Goal: Task Accomplishment & Management: Complete application form

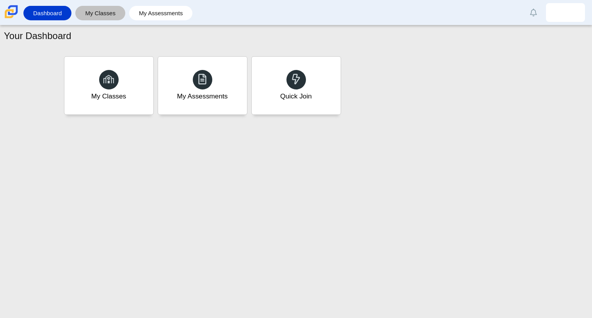
click at [101, 16] on link "My Classes" at bounding box center [100, 13] width 42 height 14
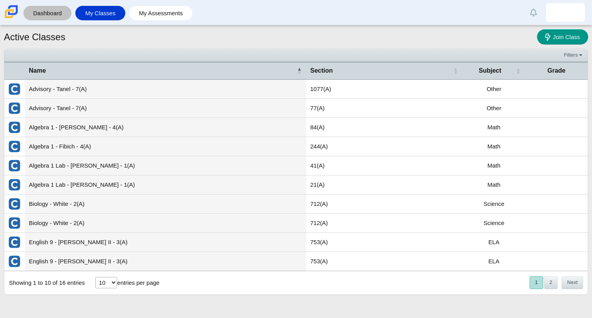
click at [54, 10] on link "Dashboard" at bounding box center [47, 13] width 40 height 14
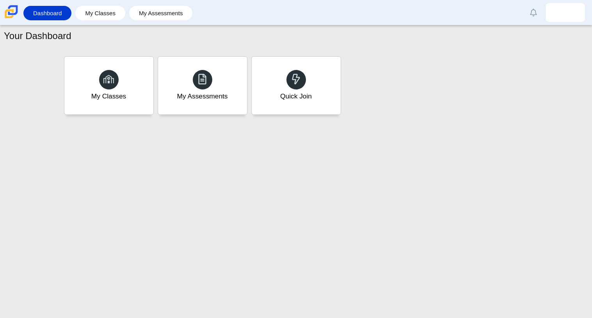
click at [185, 21] on li "My Assessments" at bounding box center [162, 13] width 67 height 18
click at [177, 15] on link "My Assessments" at bounding box center [161, 13] width 56 height 14
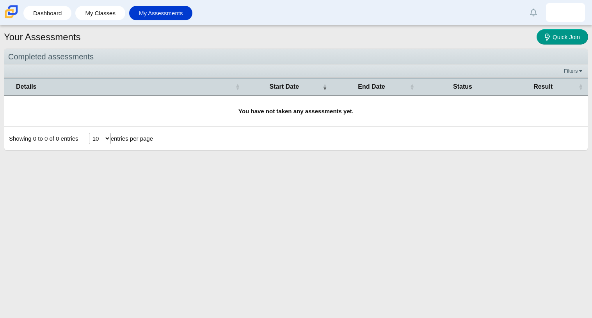
click at [50, 3] on div "Dashboard My Classes My Assessments Alerts Loading… Show all Mark read Preferen…" at bounding box center [296, 12] width 592 height 25
click at [52, 5] on li "Dashboard" at bounding box center [49, 13] width 52 height 18
click at [53, 9] on link "Dashboard" at bounding box center [47, 13] width 40 height 14
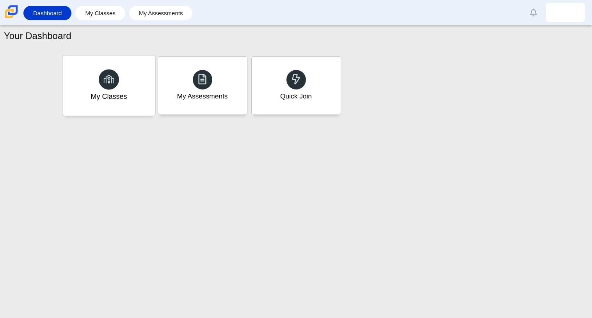
click at [147, 102] on div "My Classes" at bounding box center [108, 85] width 92 height 60
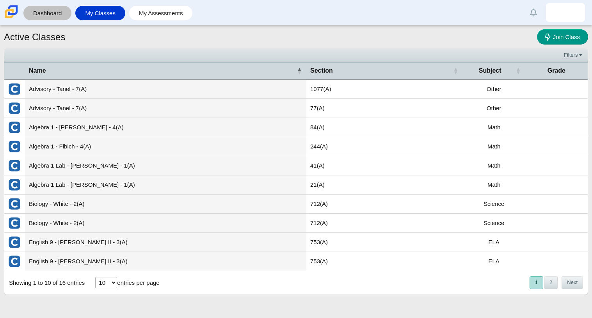
click at [66, 14] on link "Dashboard" at bounding box center [47, 13] width 40 height 14
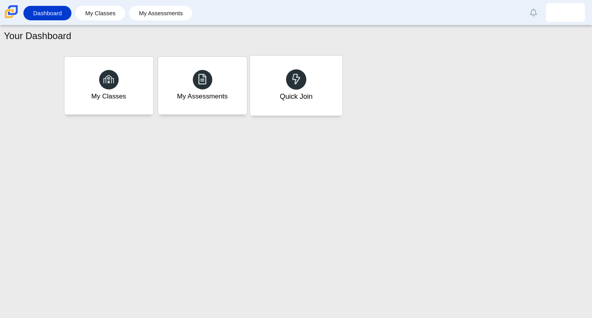
click at [285, 98] on div "Quick Join" at bounding box center [295, 96] width 33 height 10
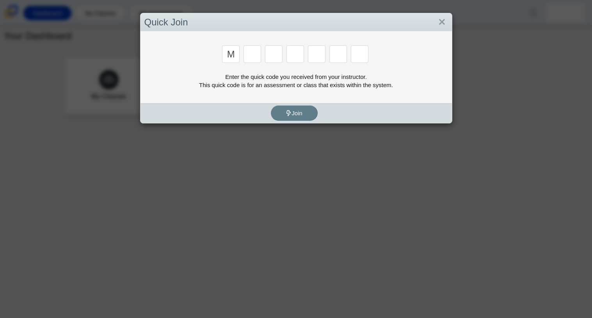
type input "m"
type input "7"
type input "e"
type input "w"
type input "3"
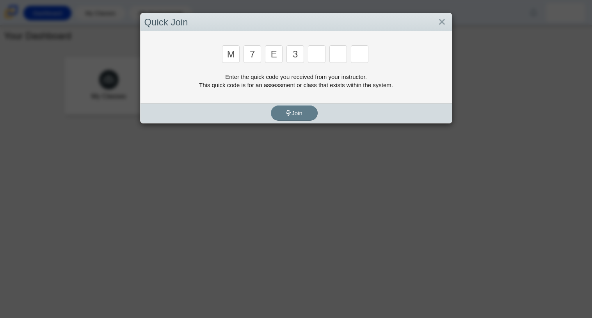
type input "3"
type input "e"
type input "v"
type input "w"
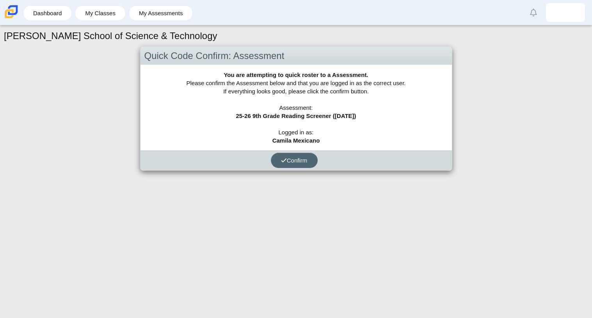
click at [309, 163] on button "Confirm" at bounding box center [294, 160] width 47 height 15
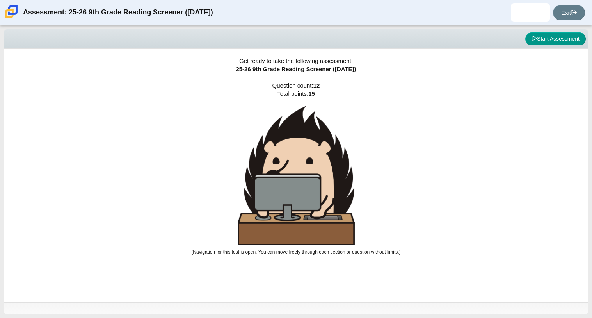
click at [311, 167] on img at bounding box center [296, 175] width 117 height 139
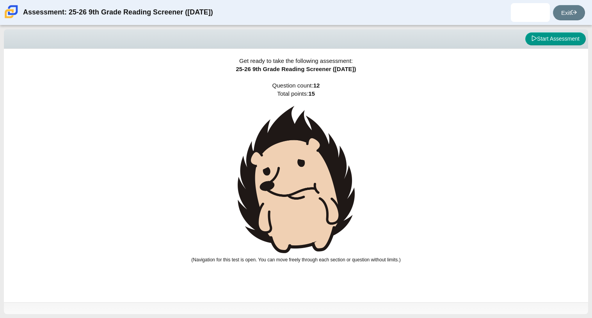
click at [311, 167] on img at bounding box center [296, 179] width 117 height 147
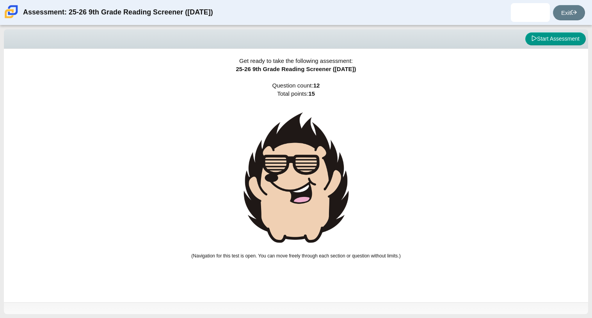
click at [311, 167] on img at bounding box center [296, 177] width 117 height 143
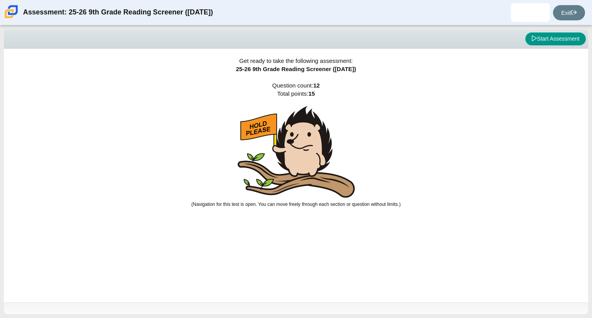
click at [393, 167] on div "Get ready to take the following assessment: 25-26 9th Grade Reading Screener ([…" at bounding box center [296, 175] width 584 height 253
click at [573, 39] on button "Start Assessment" at bounding box center [555, 38] width 60 height 13
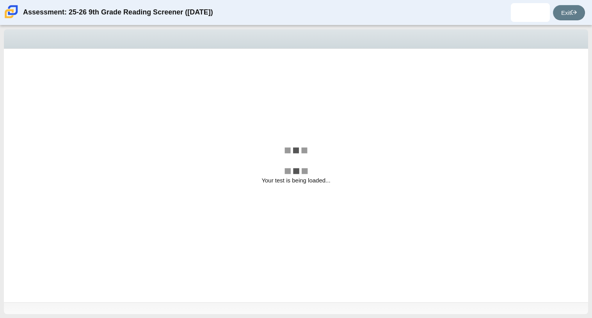
select select "ccc5b315-3c7c-471c-bf90-f22c8299c798"
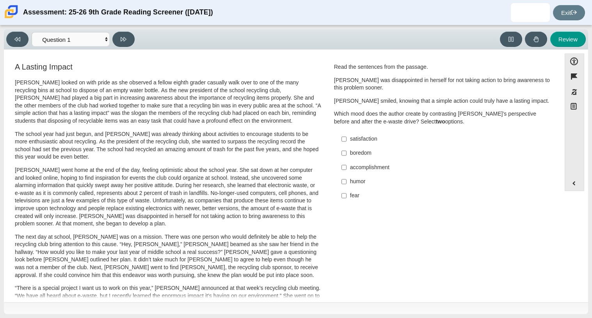
click at [430, 107] on div "Read the sentences from the passage. [PERSON_NAME] was disappointed in herself …" at bounding box center [442, 94] width 217 height 62
click at [570, 62] on button "Accessibility" at bounding box center [574, 60] width 20 height 15
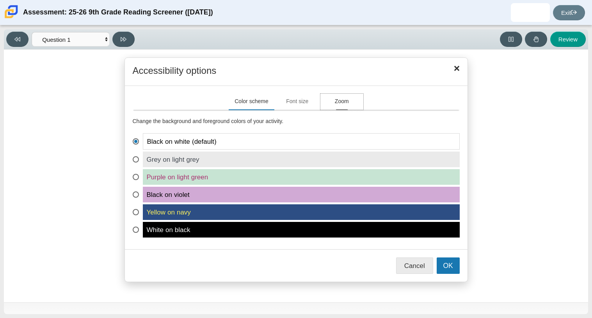
click at [348, 107] on button "Zoom" at bounding box center [341, 102] width 43 height 16
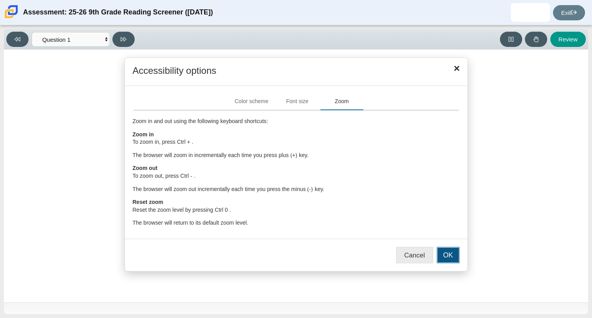
click at [436, 255] on button "OK" at bounding box center [447, 255] width 23 height 16
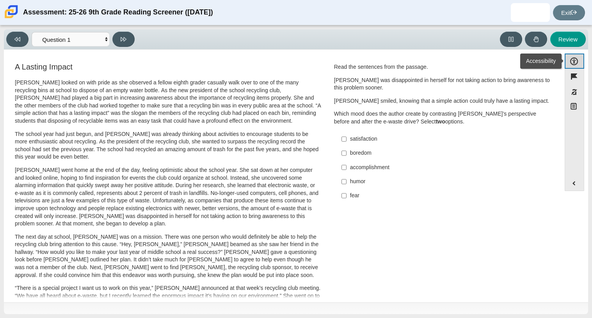
click at [571, 65] on button "Accessibility" at bounding box center [574, 60] width 20 height 15
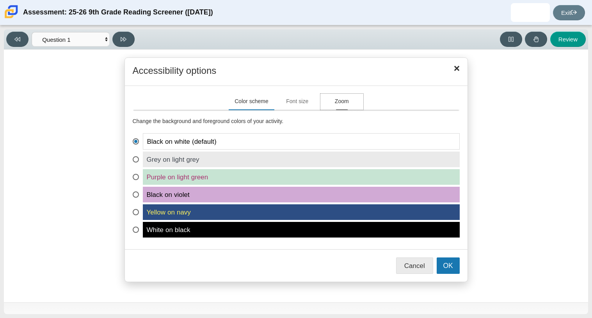
click at [347, 96] on button "Zoom" at bounding box center [341, 102] width 43 height 16
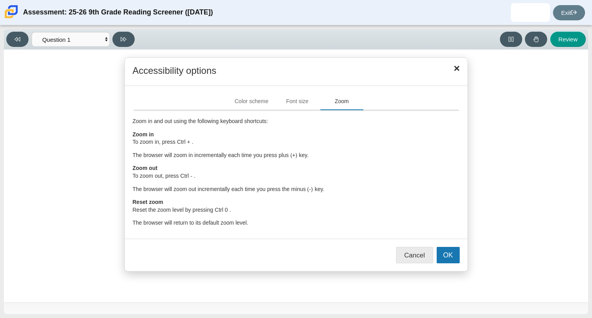
click at [477, 133] on div "Accessibility options Close Color scheme Font size Zoom Change the background a…" at bounding box center [296, 164] width 576 height 214
click at [450, 63] on button "Close" at bounding box center [456, 68] width 13 height 13
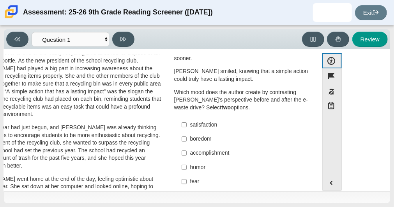
scroll to position [41, 0]
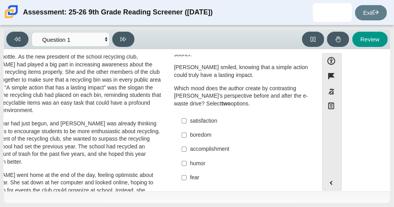
click at [202, 145] on div "accomplishment" at bounding box center [247, 149] width 115 height 8
click at [187, 142] on input "accomplishment accomplishment" at bounding box center [184, 149] width 5 height 14
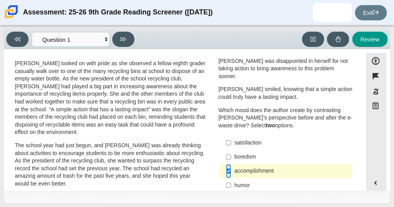
scroll to position [18, 0]
click at [255, 167] on div "accomplishment" at bounding box center [292, 171] width 115 height 8
click at [231, 164] on input "accomplishment accomplishment" at bounding box center [228, 171] width 5 height 14
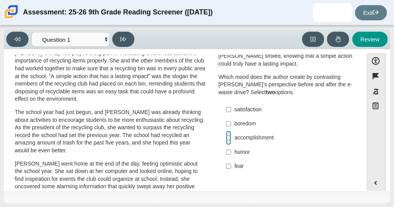
scroll to position [51, 0]
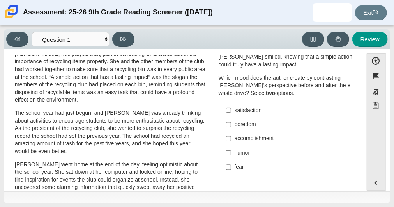
click at [267, 135] on div "accomplishment" at bounding box center [292, 139] width 115 height 8
click at [231, 131] on input "accomplishment accomplishment" at bounding box center [228, 138] width 5 height 14
checkbox input "true"
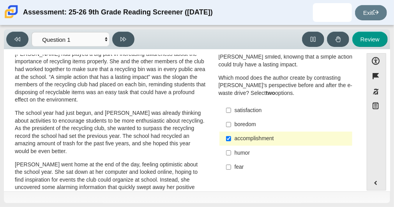
click at [249, 106] on div "satisfaction" at bounding box center [292, 110] width 115 height 8
click at [231, 103] on input "satisfaction satisfaction" at bounding box center [228, 110] width 5 height 14
checkbox input "true"
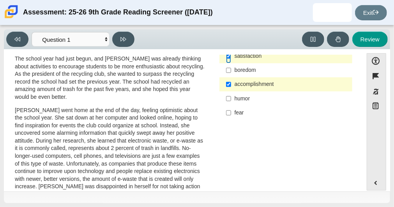
scroll to position [126, 0]
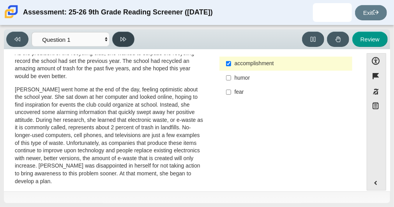
click at [125, 36] on icon at bounding box center [124, 39] width 6 height 6
select select "0ff64528-ffd7-428d-b192-babfaadd44e8"
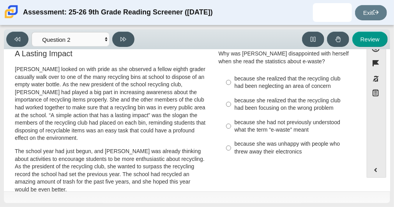
scroll to position [12, 0]
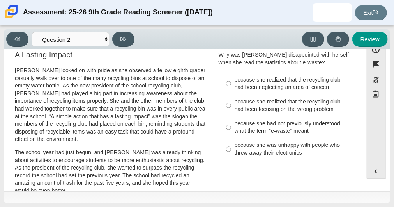
click at [272, 108] on div "because she realized that the recycling club had been focusing on the wrong pro…" at bounding box center [292, 105] width 115 height 15
click at [231, 108] on input "because she realized that the recycling club had been focusing on the wrong pro…" at bounding box center [228, 105] width 5 height 22
radio input "true"
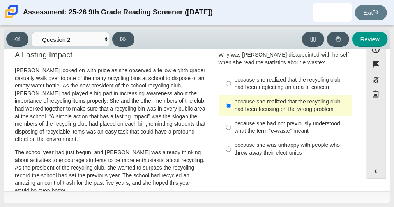
click at [278, 90] on label "because she realized that the recycling club had been neglecting an area of con…" at bounding box center [287, 84] width 132 height 22
click at [231, 90] on input "because she realized that the recycling club had been neglecting an area of con…" at bounding box center [228, 84] width 5 height 22
radio input "true"
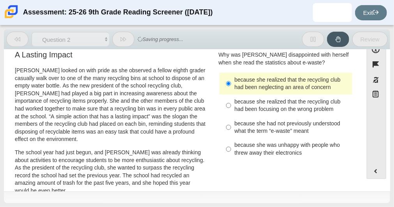
click at [310, 109] on div "because she realized that the recycling club had been focusing on the wrong pro…" at bounding box center [292, 105] width 115 height 15
click at [231, 109] on input "because she realized that the recycling club had been focusing on the wrong pro…" at bounding box center [228, 105] width 5 height 22
radio input "true"
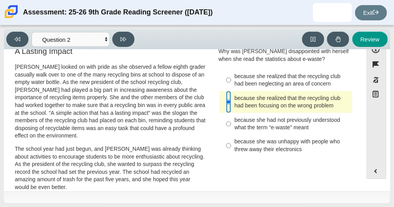
scroll to position [0, 0]
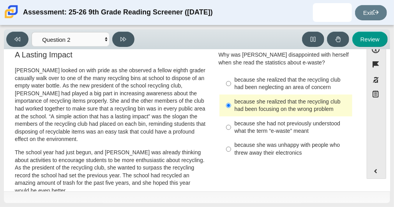
click at [238, 83] on div "because she realized that the recycling club had been neglecting an area of con…" at bounding box center [292, 83] width 115 height 15
click at [231, 83] on input "because she realized that the recycling club had been neglecting an area of con…" at bounding box center [228, 84] width 5 height 22
radio input "true"
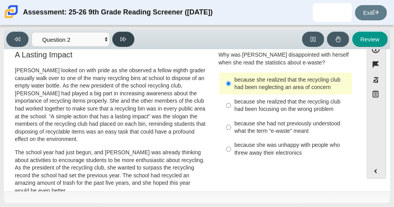
click at [122, 41] on icon at bounding box center [124, 39] width 6 height 6
select select "7ce3d843-6974-4858-901c-1ff39630e843"
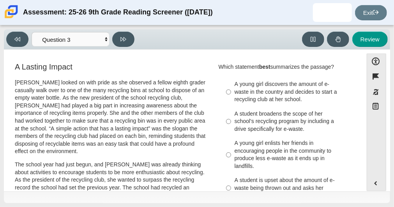
scroll to position [2, 0]
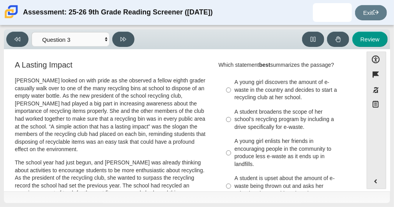
click at [303, 87] on div "A young girl discovers the amount of e-waste in the country and decides to star…" at bounding box center [292, 89] width 115 height 23
click at [231, 87] on input "A young girl discovers the amount of e-waste in the country and decides to star…" at bounding box center [228, 90] width 5 height 30
radio input "true"
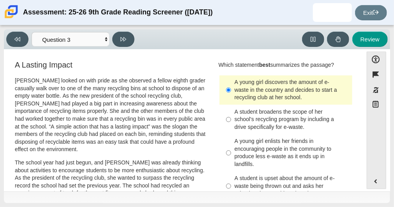
click at [312, 115] on div "A student broadens the scope of her school’s recycling program by including a d…" at bounding box center [292, 119] width 115 height 23
click at [231, 115] on input "A student broadens the scope of her school’s recycling program by including a d…" at bounding box center [228, 120] width 5 height 30
radio input "true"
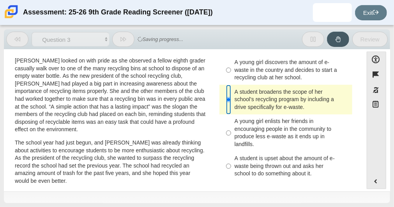
scroll to position [20, 0]
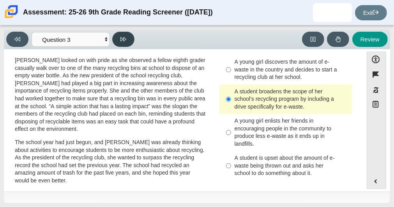
click at [123, 42] on icon at bounding box center [124, 39] width 6 height 6
select select "ca9ea0f1-49c5-4bd1-83b0-472c18652b42"
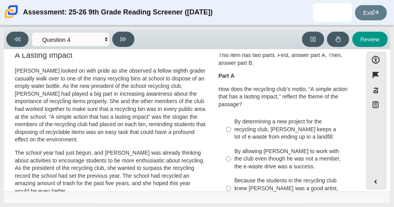
scroll to position [10, 0]
click at [101, 36] on select "Questions Question 1 Question 2 Question 3 Question 4 Question 5 Question 6 Que…" at bounding box center [71, 39] width 78 height 14
click at [104, 38] on select "Questions Question 1 Question 2 Question 3 Question 4 Question 5 Question 6 Que…" at bounding box center [71, 39] width 78 height 14
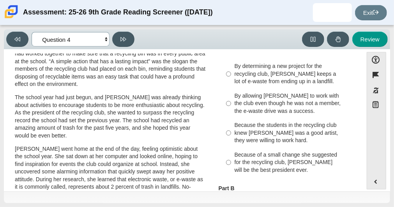
scroll to position [66, 0]
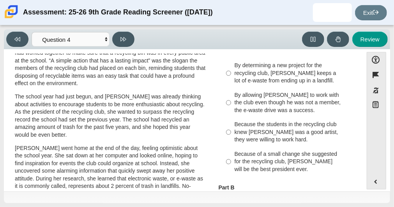
click at [284, 122] on div "Because the students in the recycling club knew [PERSON_NAME] was a good artist…" at bounding box center [292, 132] width 115 height 23
click at [231, 122] on input "Because the students in the recycling club knew [PERSON_NAME] was a good artist…" at bounding box center [228, 132] width 5 height 30
radio input "true"
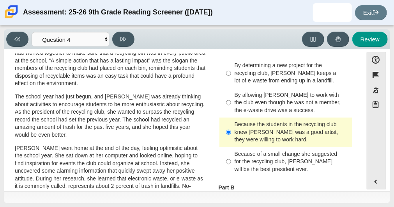
click at [277, 156] on div "Because of a small change she suggested for the recycling club, [PERSON_NAME] w…" at bounding box center [292, 161] width 115 height 23
click at [231, 156] on input "Because of a small change she suggested for the recycling club, [PERSON_NAME] w…" at bounding box center [228, 162] width 5 height 30
radio input "true"
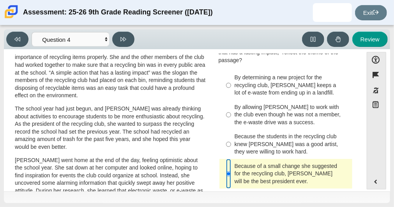
scroll to position [54, 0]
click at [128, 42] on button at bounding box center [123, 39] width 22 height 15
select select "e41f1a79-e29f-4095-8030-a53364015bed"
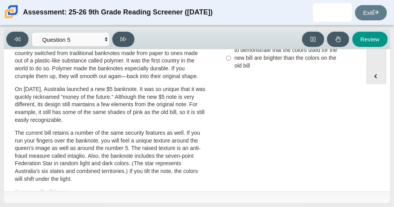
scroll to position [0, 0]
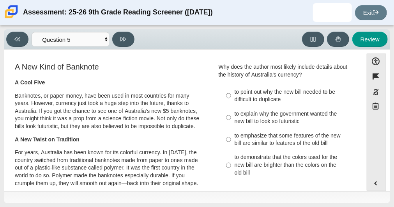
click at [277, 129] on label "to emphasize that some features of the new bill are similar to features of the …" at bounding box center [287, 139] width 132 height 22
click at [231, 129] on input "to emphasize that some features of the new bill are similar to features of the …" at bounding box center [228, 139] width 5 height 22
radio input "true"
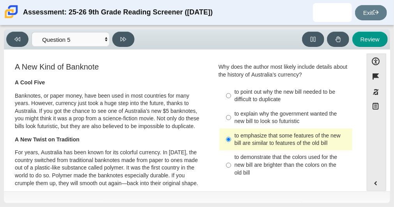
click at [278, 158] on div "to demonstrate that the colors used for the new bill are brighter than the colo…" at bounding box center [292, 164] width 115 height 23
click at [231, 158] on input "to demonstrate that the colors used for the new bill are brighter than the colo…" at bounding box center [228, 165] width 5 height 30
radio input "true"
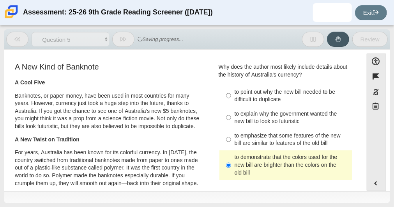
click at [270, 120] on div "to explain why the government wanted the new bill to look so futuristic" at bounding box center [292, 117] width 115 height 15
click at [231, 120] on input "to explain why the government wanted the new bill to look so futuristic to expl…" at bounding box center [228, 117] width 5 height 22
radio input "true"
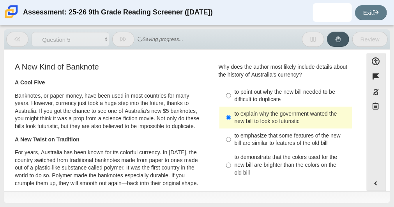
click at [277, 90] on div "to point out why the new bill needed to be difficult to duplicate" at bounding box center [292, 95] width 115 height 15
click at [231, 90] on input "to point out why the new bill needed to be difficult to duplicate to point out …" at bounding box center [228, 96] width 5 height 22
radio input "true"
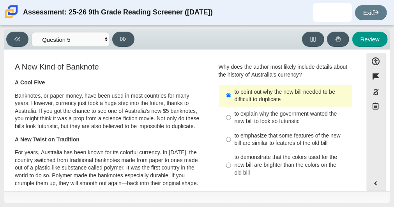
click at [288, 117] on div "to explain why the government wanted the new bill to look so futuristic" at bounding box center [292, 117] width 115 height 15
click at [231, 117] on input "to explain why the government wanted the new bill to look so futuristic to expl…" at bounding box center [228, 117] width 5 height 22
radio input "true"
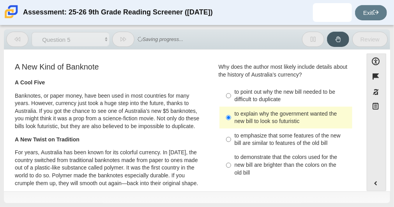
click at [290, 133] on div "to emphasize that some features of the new bill are similar to features of the …" at bounding box center [292, 139] width 115 height 15
click at [231, 133] on input "to emphasize that some features of the new bill are similar to features of the …" at bounding box center [228, 139] width 5 height 22
radio input "true"
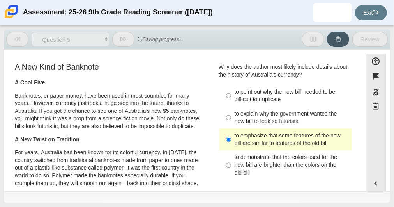
click at [280, 164] on div "to demonstrate that the colors used for the new bill are brighter than the colo…" at bounding box center [292, 164] width 115 height 23
click at [231, 164] on input "to demonstrate that the colors used for the new bill are brighter than the colo…" at bounding box center [228, 165] width 5 height 30
radio input "true"
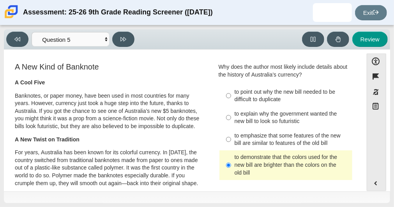
click at [270, 107] on label "to explain why the government wanted the new bill to look so futuristic to expl…" at bounding box center [287, 117] width 132 height 22
click at [231, 107] on input "to explain why the government wanted the new bill to look so futuristic to expl…" at bounding box center [228, 117] width 5 height 22
radio input "true"
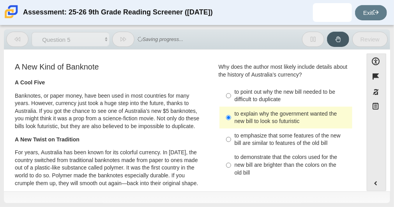
click at [263, 169] on div "to demonstrate that the colors used for the new bill are brighter than the colo…" at bounding box center [292, 164] width 115 height 23
click at [231, 169] on input "to demonstrate that the colors used for the new bill are brighter than the colo…" at bounding box center [228, 165] width 5 height 30
radio input "true"
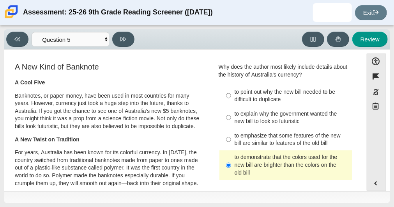
click at [278, 114] on div "to explain why the government wanted the new bill to look so futuristic" at bounding box center [292, 117] width 115 height 15
click at [231, 114] on input "to explain why the government wanted the new bill to look so futuristic to expl…" at bounding box center [228, 117] width 5 height 22
radio input "true"
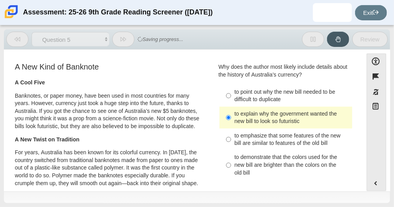
click at [278, 93] on div "to point out why the new bill needed to be difficult to duplicate" at bounding box center [292, 95] width 115 height 15
click at [231, 93] on input "to point out why the new bill needed to be difficult to duplicate to point out …" at bounding box center [228, 96] width 5 height 22
radio input "true"
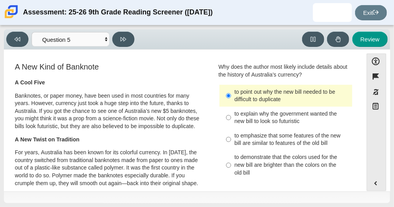
click at [262, 143] on div "to emphasize that some features of the new bill are similar to features of the …" at bounding box center [292, 139] width 115 height 15
click at [231, 143] on input "to emphasize that some features of the new bill are similar to features of the …" at bounding box center [228, 139] width 5 height 22
radio input "true"
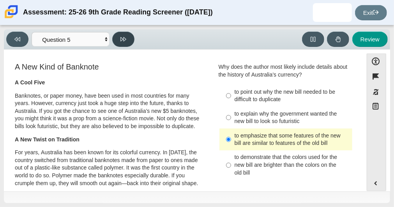
click at [125, 36] on icon at bounding box center [124, 39] width 6 height 6
select select "69146e31-7b3d-4a3e-9ce6-f30c24342ae0"
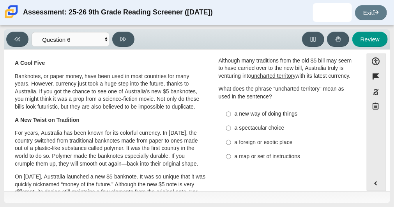
scroll to position [20, 0]
click at [268, 146] on div "a foreign or exotic place" at bounding box center [292, 142] width 115 height 8
click at [231, 147] on input "a foreign or exotic place a foreign or exotic place" at bounding box center [228, 142] width 5 height 14
radio input "true"
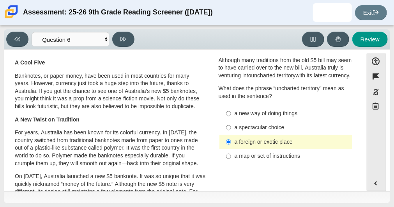
click at [270, 129] on label "a spectacular choice a spectacular choice" at bounding box center [287, 128] width 132 height 14
click at [231, 129] on input "a spectacular choice a spectacular choice" at bounding box center [228, 128] width 5 height 14
radio input "true"
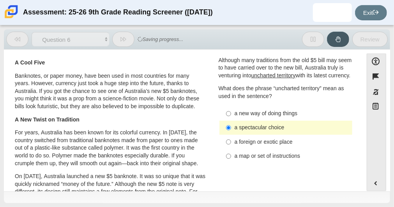
click at [273, 117] on div "a new way of doing things" at bounding box center [292, 114] width 115 height 8
click at [231, 121] on input "a new way of doing things a new way of doing things" at bounding box center [228, 113] width 5 height 14
radio input "true"
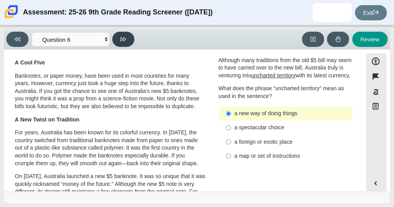
click at [129, 42] on button at bounding box center [123, 39] width 22 height 15
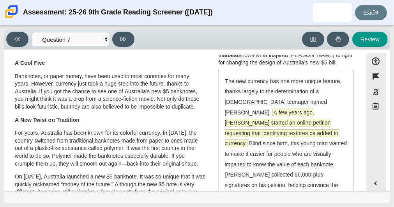
scroll to position [23, 0]
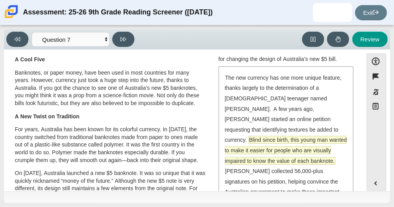
click at [302, 137] on span "Blind since birth, this young man wanted to make it easier for people who are v…" at bounding box center [286, 150] width 122 height 28
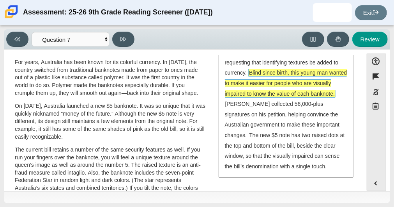
scroll to position [102, 0]
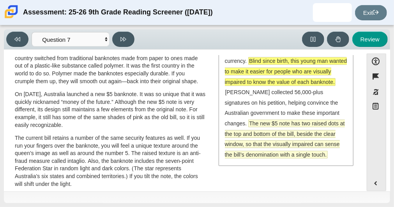
click at [272, 129] on span "The new $5 note has two raised dots at the top and bottom of the bill, beside t…" at bounding box center [285, 138] width 120 height 39
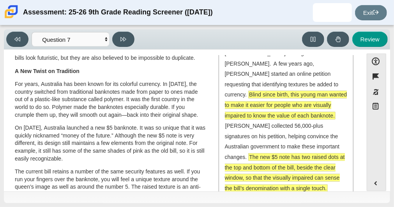
click at [272, 129] on div "The new currency has one more unique feature, thanks largely to the determinati…" at bounding box center [286, 110] width 133 height 177
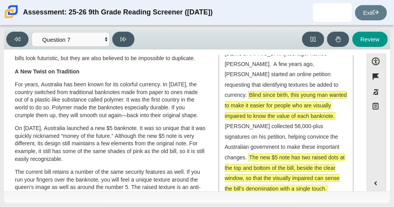
click at [272, 129] on div "The new currency has one more unique feature, thanks largely to the determinati…" at bounding box center [286, 110] width 133 height 177
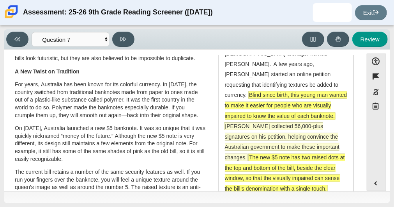
click at [283, 128] on span "[PERSON_NAME] collected 56,000-plus signatures on his petition, helping convinc…" at bounding box center [282, 141] width 115 height 38
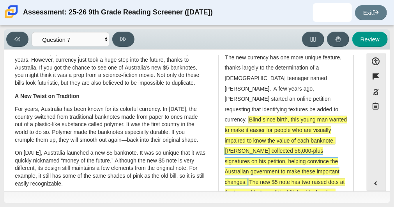
scroll to position [44, 0]
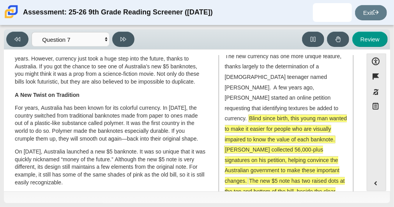
click at [282, 149] on span "[PERSON_NAME] collected 56,000-plus signatures on his petition, helping convinc…" at bounding box center [282, 165] width 115 height 38
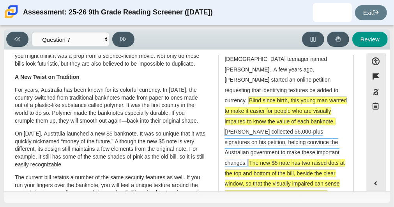
scroll to position [63, 0]
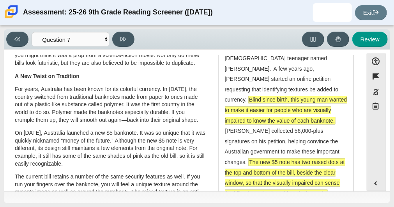
click at [312, 172] on span "The new $5 note has two raised dots at the top and bottom of the bill, beside t…" at bounding box center [285, 177] width 120 height 38
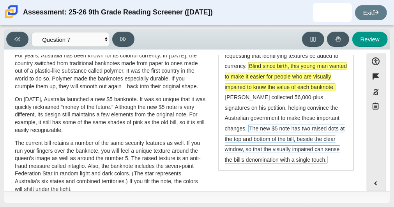
scroll to position [0, 0]
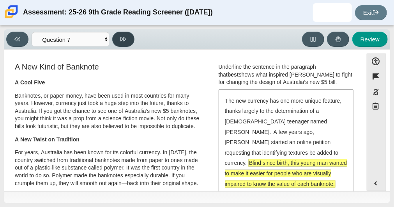
click at [130, 37] on button at bounding box center [123, 39] width 22 height 15
select select "ea8338c2-a6a3-418e-a305-2b963b54a290"
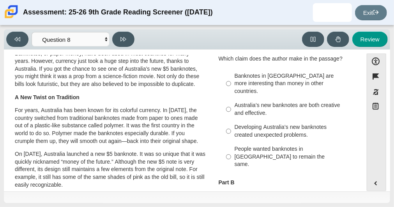
scroll to position [42, 0]
click at [288, 80] on div "Banknotes in [GEOGRAPHIC_DATA] are more interesting than money in other countri…" at bounding box center [292, 84] width 115 height 23
click at [231, 80] on input "Banknotes in [GEOGRAPHIC_DATA] are more interesting than money in other countri…" at bounding box center [228, 84] width 5 height 30
radio input "true"
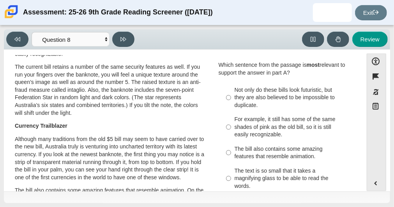
scroll to position [172, 0]
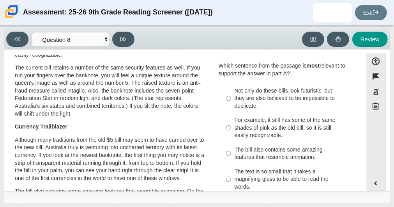
click at [253, 83] on label "Not only do these bills look futuristic, but they are also believed to be impos…" at bounding box center [287, 98] width 132 height 30
click at [231, 83] on input "Not only do these bills look futuristic, but they are also believed to be impos…" at bounding box center [228, 98] width 5 height 30
radio input "true"
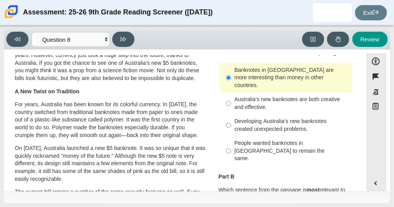
scroll to position [50, 0]
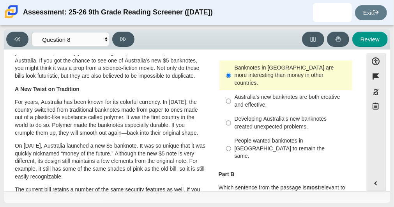
click at [259, 94] on div "Australia’s new banknotes are both creative and effective." at bounding box center [292, 100] width 115 height 15
click at [231, 94] on input "Australia’s new banknotes are both creative and effective. Australia’s new bank…" at bounding box center [228, 101] width 5 height 22
radio input "true"
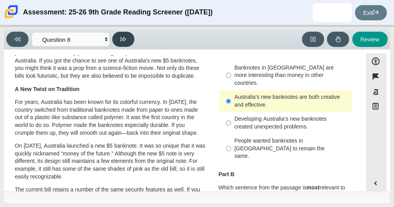
click at [124, 43] on button at bounding box center [123, 39] width 22 height 15
select select "89f058d6-b15c-4ef5-a4b3-fdaffb8868b6"
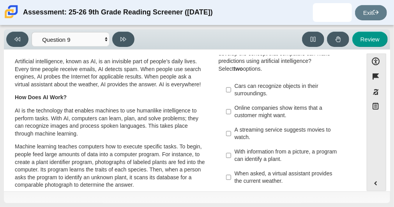
scroll to position [23, 0]
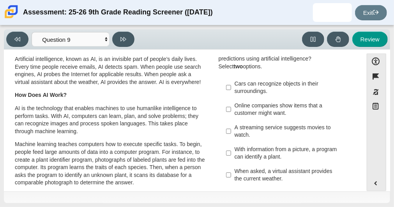
click at [237, 91] on div "Cars can recognize objects in their surroundings." at bounding box center [292, 87] width 115 height 15
click at [231, 91] on input "Cars can recognize objects in their surroundings. Cars can recognize objects in…" at bounding box center [228, 87] width 5 height 22
checkbox input "true"
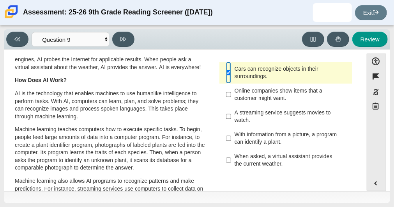
scroll to position [40, 0]
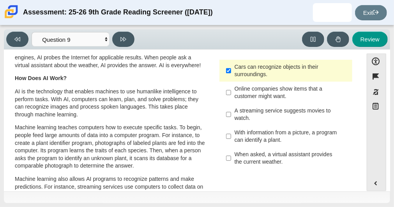
click at [265, 139] on div "With information from a picture, a program can identify a plant." at bounding box center [292, 136] width 115 height 15
click at [231, 139] on input "With information from a picture, a program can identify a plant. With informati…" at bounding box center [228, 136] width 5 height 22
checkbox input "true"
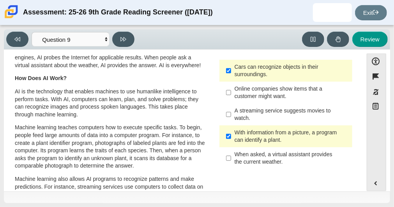
click at [294, 67] on div "Cars can recognize objects in their surroundings." at bounding box center [292, 70] width 115 height 15
click at [231, 67] on input "Cars can recognize objects in their surroundings. Cars can recognize objects in…" at bounding box center [228, 71] width 5 height 22
checkbox input "false"
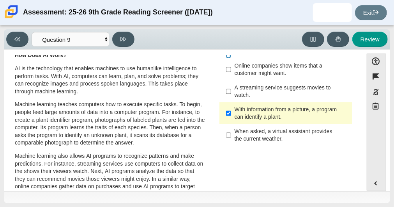
scroll to position [64, 0]
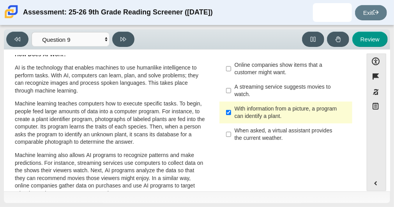
click at [296, 133] on div "When asked, a virtual assistant provides the current weather." at bounding box center [292, 134] width 115 height 15
click at [231, 133] on input "When asked, a virtual assistant provides the current weather. When asked, a vir…" at bounding box center [228, 134] width 5 height 22
checkbox input "true"
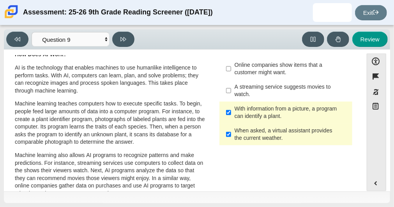
click at [290, 76] on label "Online companies show items that a customer might want. Online companies show i…" at bounding box center [287, 69] width 132 height 22
click at [231, 76] on input "Online companies show items that a customer might want. Online companies show i…" at bounding box center [228, 69] width 5 height 22
checkbox input "true"
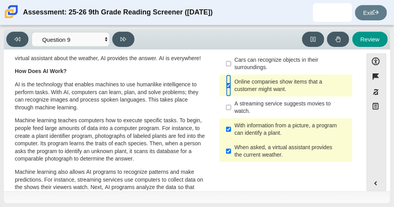
scroll to position [48, 0]
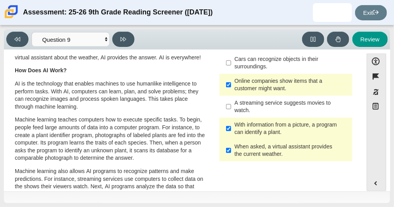
click at [280, 145] on div "When asked, a virtual assistant provides the current weather." at bounding box center [292, 150] width 115 height 15
click at [231, 145] on input "When asked, a virtual assistant provides the current weather. When asked, a vir…" at bounding box center [228, 150] width 5 height 22
checkbox input "false"
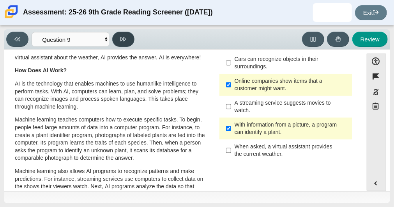
click at [121, 37] on icon at bounding box center [124, 39] width 6 height 6
select select "cdf3c14e-a918-44d1-9b63-3db0fa81641e"
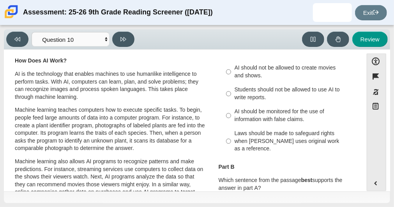
scroll to position [60, 0]
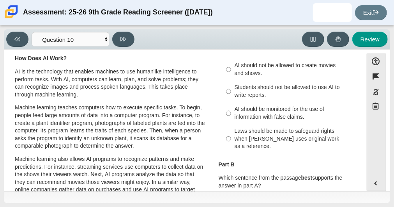
click at [276, 112] on div "AI should be monitored for the use of information with false claims." at bounding box center [292, 112] width 115 height 15
click at [231, 112] on input "AI should be monitored for the use of information with false claims. AI should …" at bounding box center [228, 113] width 5 height 22
radio input "true"
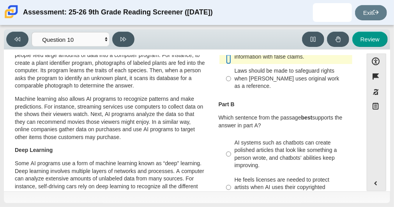
scroll to position [123, 0]
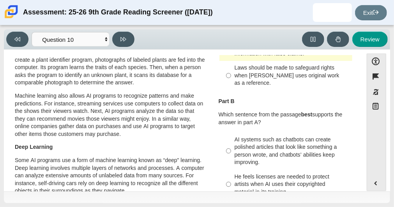
click at [288, 147] on div "AI systems such as chatbots can create polished articles that look like somethi…" at bounding box center [292, 151] width 115 height 30
click at [231, 147] on input "AI systems such as chatbots can create polished articles that look like somethi…" at bounding box center [228, 150] width 5 height 37
radio input "true"
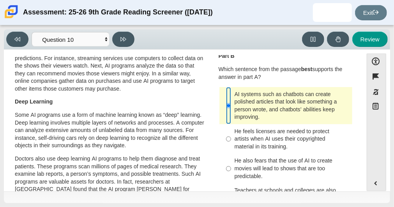
scroll to position [169, 0]
click at [241, 124] on label "He feels licenses are needed to protect artists when AI uses their copyrighted …" at bounding box center [287, 139] width 132 height 30
click at [231, 124] on input "He feels licenses are needed to protect artists when AI uses their copyrighted …" at bounding box center [228, 139] width 5 height 30
radio input "true"
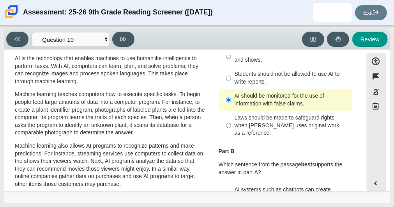
scroll to position [74, 0]
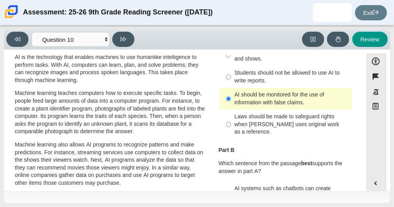
click at [279, 118] on div "Laws should be made to safeguard rights when [PERSON_NAME] uses original work a…" at bounding box center [292, 124] width 115 height 23
click at [231, 118] on input "Laws should be made to safeguard rights when [PERSON_NAME] uses original work a…" at bounding box center [228, 125] width 5 height 30
radio input "true"
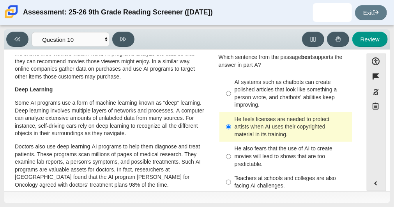
scroll to position [182, 0]
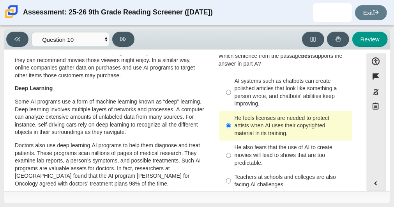
click at [295, 82] on div "AI systems such as chatbots can create polished articles that look like somethi…" at bounding box center [292, 92] width 115 height 30
click at [231, 82] on input "AI systems such as chatbots can create polished articles that look like somethi…" at bounding box center [228, 92] width 5 height 37
radio input "true"
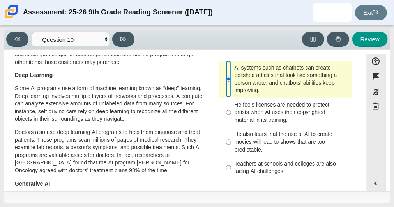
scroll to position [195, 0]
click at [293, 160] on div "Teachers at schools and colleges are also facing AI challenges." at bounding box center [292, 167] width 115 height 15
click at [231, 156] on input "Teachers at schools and colleges are also facing AI challenges. Teachers at sch…" at bounding box center [228, 167] width 5 height 22
radio input "true"
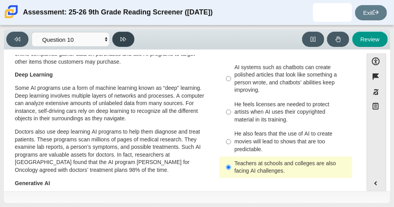
click at [127, 37] on button at bounding box center [123, 39] width 22 height 15
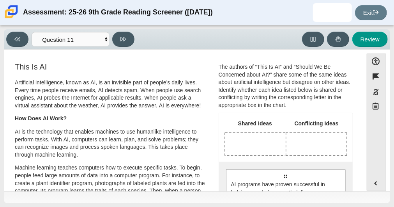
click at [247, 140] on div "Drop response in row 1 of column 1 (Shared Ideas)" at bounding box center [255, 144] width 61 height 22
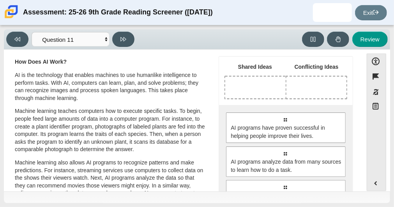
scroll to position [58, 0]
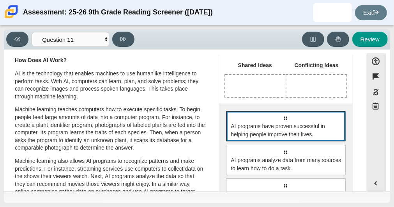
drag, startPoint x: 292, startPoint y: 123, endPoint x: 301, endPoint y: 112, distance: 14.4
click at [301, 112] on div "Select to move response to a response input area. AI programs have proven succe…" at bounding box center [286, 126] width 120 height 30
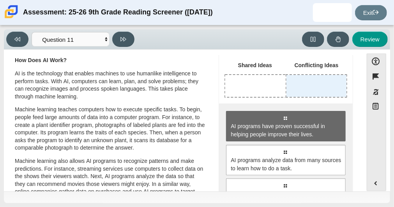
click at [316, 83] on div "Drop response in row 1 of column 2 (Conflicting Ideas)" at bounding box center [317, 86] width 60 height 22
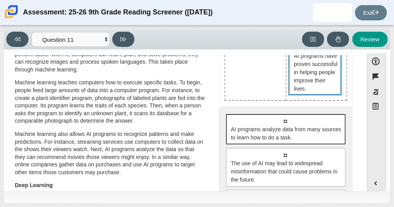
scroll to position [96, 0]
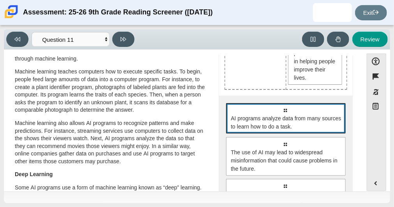
click at [287, 126] on span "AI programs analyze data from many sources to learn how to do a task." at bounding box center [286, 122] width 111 height 16
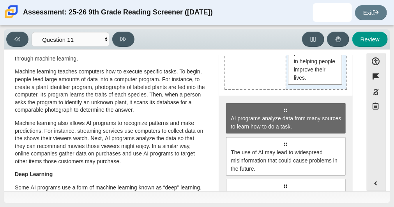
click at [324, 87] on div "AI programs have proven successful in helping people improve their lives." at bounding box center [317, 63] width 60 height 52
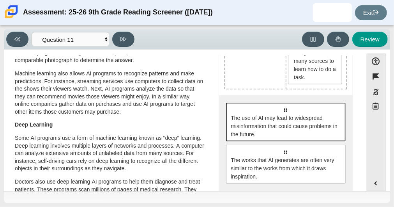
scroll to position [149, 0]
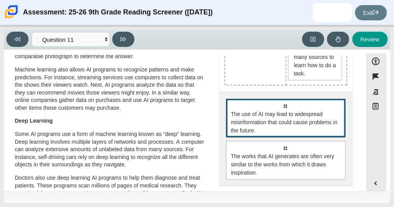
click at [298, 118] on span "The use of AI may lead to widespread misinformation that could cause problems i…" at bounding box center [286, 122] width 111 height 25
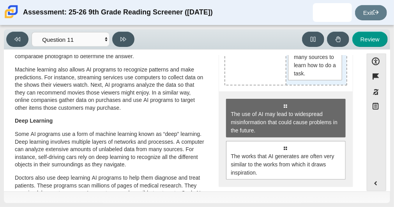
click at [316, 81] on div "AI programs have proven successful in helping people improve their lives. AI pr…" at bounding box center [317, 34] width 60 height 101
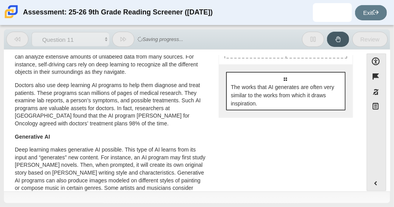
scroll to position [250, 0]
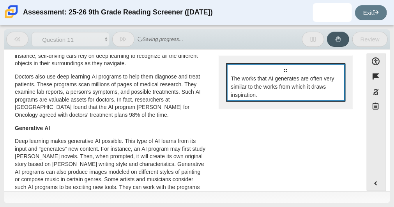
click at [306, 85] on span "The works that AI generates are often very similar to the works from which it d…" at bounding box center [286, 86] width 111 height 25
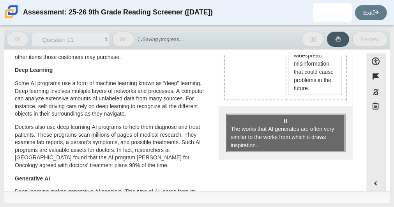
scroll to position [197, 0]
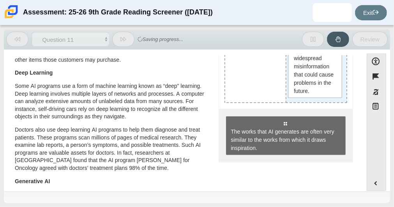
click at [309, 99] on div "AI programs have proven successful in helping people improve their lives. AI pr…" at bounding box center [317, 19] width 60 height 167
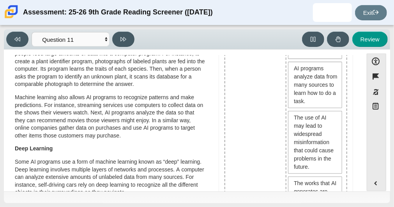
scroll to position [124, 0]
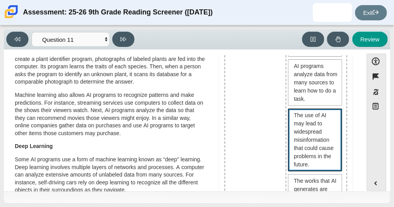
click at [312, 131] on span "The use of AI may lead to widespread misinformation that could cause problems i…" at bounding box center [316, 139] width 44 height 57
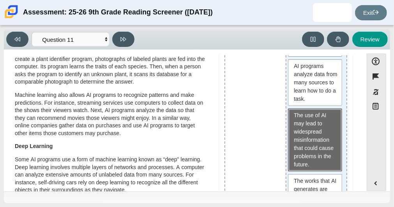
click at [303, 145] on span "The use of AI may lead to widespread misinformation that could cause problems i…" at bounding box center [316, 139] width 44 height 57
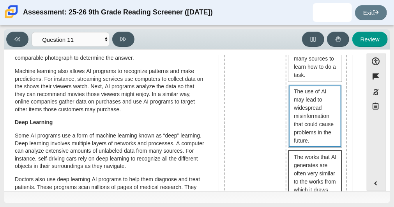
scroll to position [149, 0]
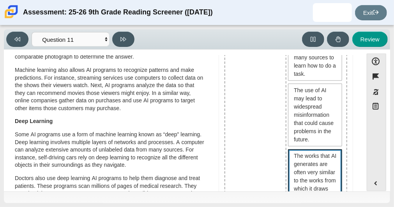
click at [305, 177] on span "The works that AI generates are often very similar to the works from which it d…" at bounding box center [316, 176] width 44 height 49
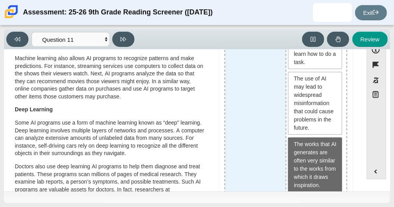
click at [252, 159] on div "Drop response in row 1 of column 1 (Shared Ideas)" at bounding box center [255, 84] width 61 height 224
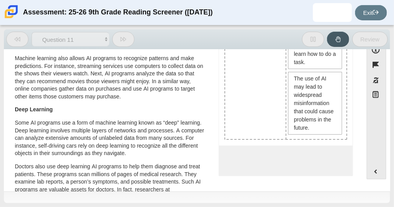
scroll to position [0, 0]
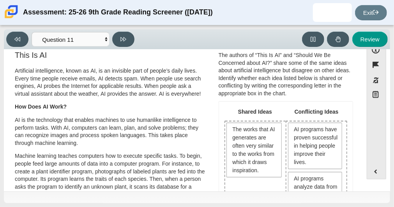
click at [266, 184] on div "The works that AI generates are often very similar to the works from which it d…" at bounding box center [255, 204] width 61 height 167
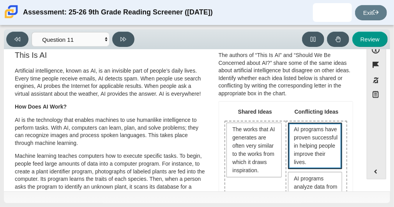
click at [317, 148] on span "AI programs have proven successful in helping people improve their lives." at bounding box center [316, 145] width 44 height 41
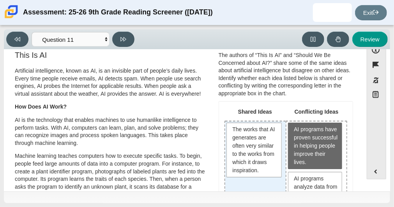
click at [276, 184] on div "The works that AI generates are often very similar to the works from which it d…" at bounding box center [255, 204] width 61 height 167
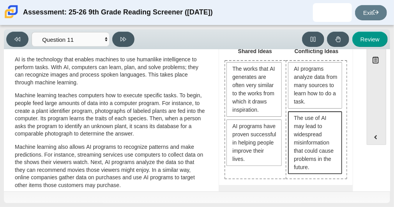
scroll to position [27, 0]
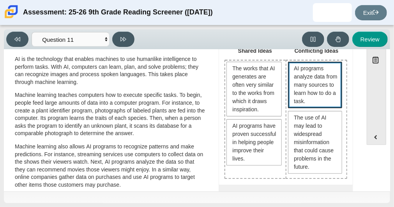
click at [316, 105] on span "AI programs analyze data from many sources to learn how to do a task." at bounding box center [315, 85] width 55 height 46
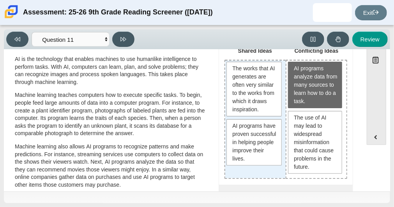
click at [264, 171] on div "The works that AI generates are often very similar to the works from which it d…" at bounding box center [255, 118] width 61 height 117
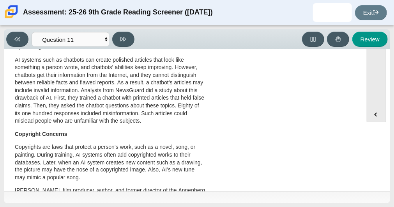
scroll to position [0, 0]
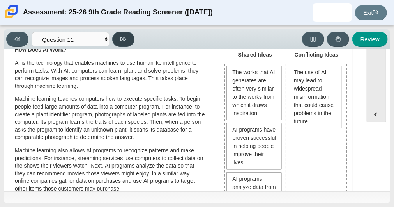
click at [129, 39] on button at bounding box center [123, 39] width 22 height 15
select select "c3effed4-44ce-4a19-bd96-1787f34e9b4c"
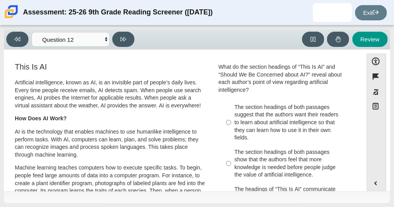
click at [304, 123] on div "The section headings of both passages suggest that the authors want their reade…" at bounding box center [292, 122] width 115 height 38
click at [231, 123] on input "The section headings of both passages suggest that the authors want their reade…" at bounding box center [228, 122] width 5 height 45
radio input "true"
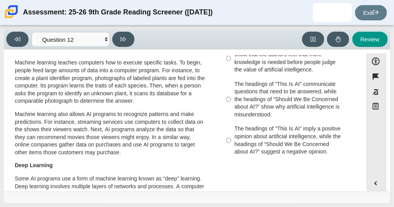
scroll to position [143, 0]
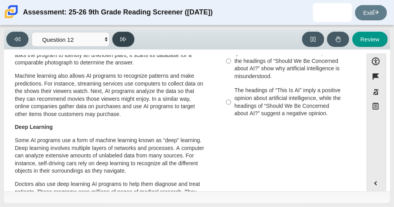
click at [112, 41] on button at bounding box center [123, 39] width 22 height 15
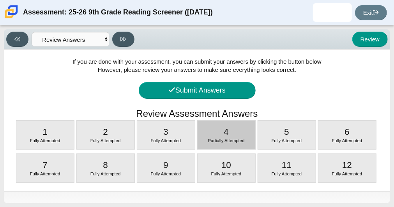
click at [237, 148] on div at bounding box center [227, 148] width 58 height 2
select select "ca9ea0f1-49c5-4bd1-83b0-472c18652b42"
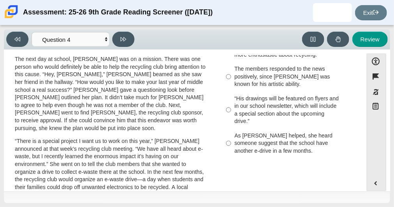
scroll to position [264, 0]
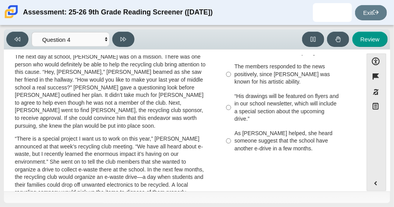
click at [291, 130] on div "As [PERSON_NAME] helped, she heard someone suggest that the school have another…" at bounding box center [292, 140] width 115 height 23
click at [231, 130] on input "As [PERSON_NAME] helped, she heard someone suggest that the school have another…" at bounding box center [228, 141] width 5 height 30
radio input "true"
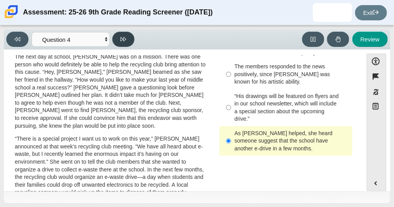
click at [123, 36] on icon at bounding box center [124, 39] width 6 height 6
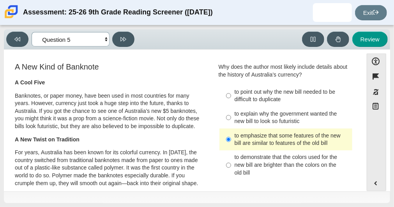
click at [98, 39] on select "Questions Question 1 Question 2 Question 3 Question 4 Question 5 Question 6 Que…" at bounding box center [71, 39] width 78 height 14
click at [32, 32] on select "Questions Question 1 Question 2 Question 3 Question 4 Question 5 Question 6 Que…" at bounding box center [71, 39] width 78 height 14
click at [364, 35] on button "Review" at bounding box center [370, 39] width 35 height 15
select select "review"
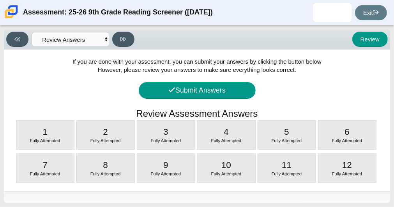
click at [234, 80] on div "If you are done with your assessment, you can submit your answers by clicking t…" at bounding box center [197, 121] width 387 height 142
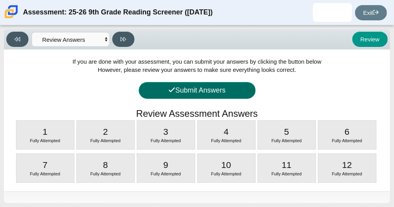
click at [234, 90] on button "Submit Answers" at bounding box center [197, 90] width 117 height 17
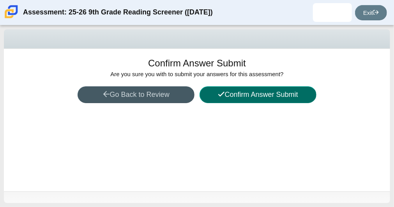
click at [234, 90] on button "Confirm Answer Submit" at bounding box center [258, 94] width 117 height 17
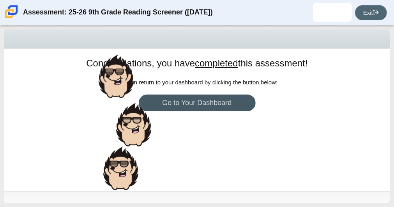
click at [364, 12] on link "Exit" at bounding box center [371, 12] width 32 height 15
